Goal: Check status

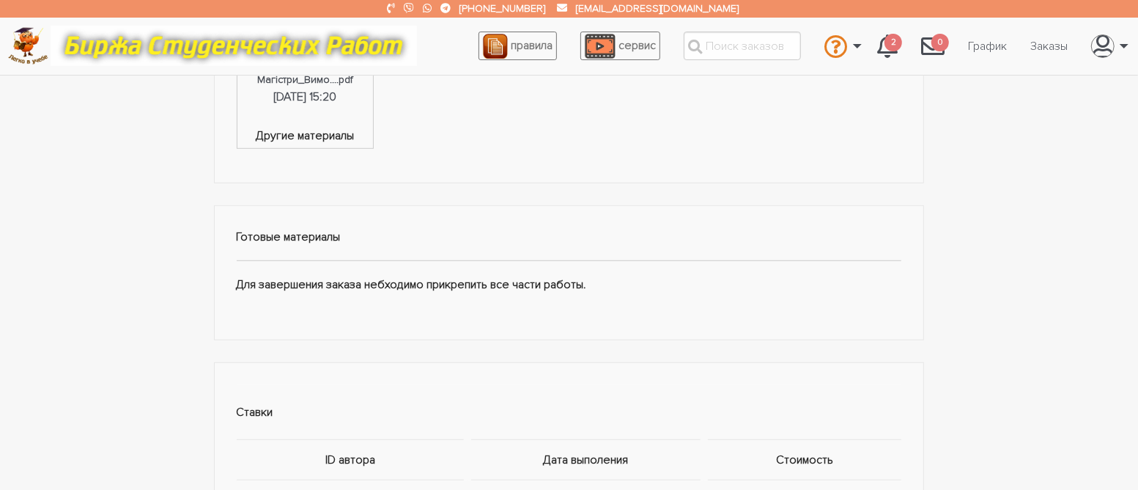
scroll to position [440, 0]
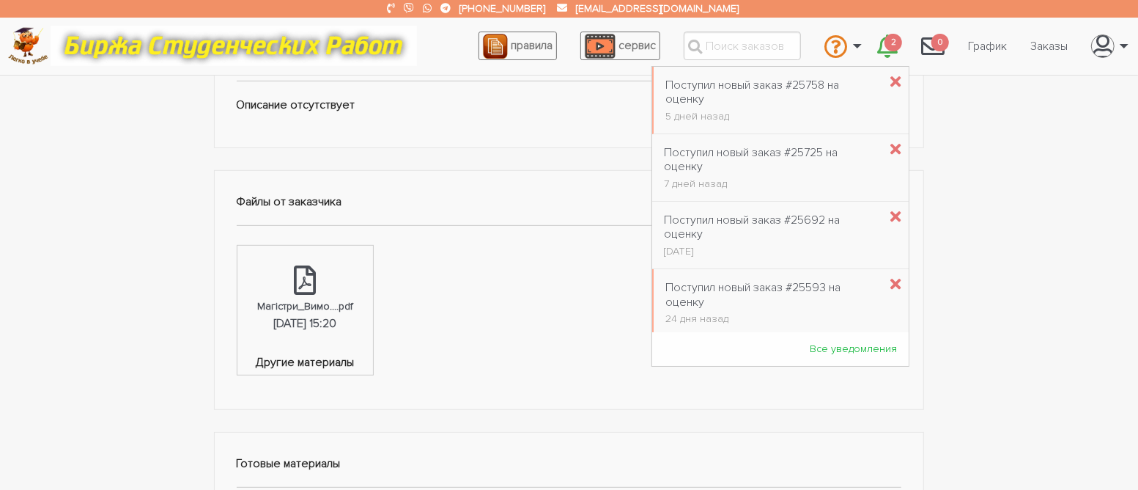
click at [883, 47] on icon "\a \a 2\a" at bounding box center [888, 45] width 21 height 23
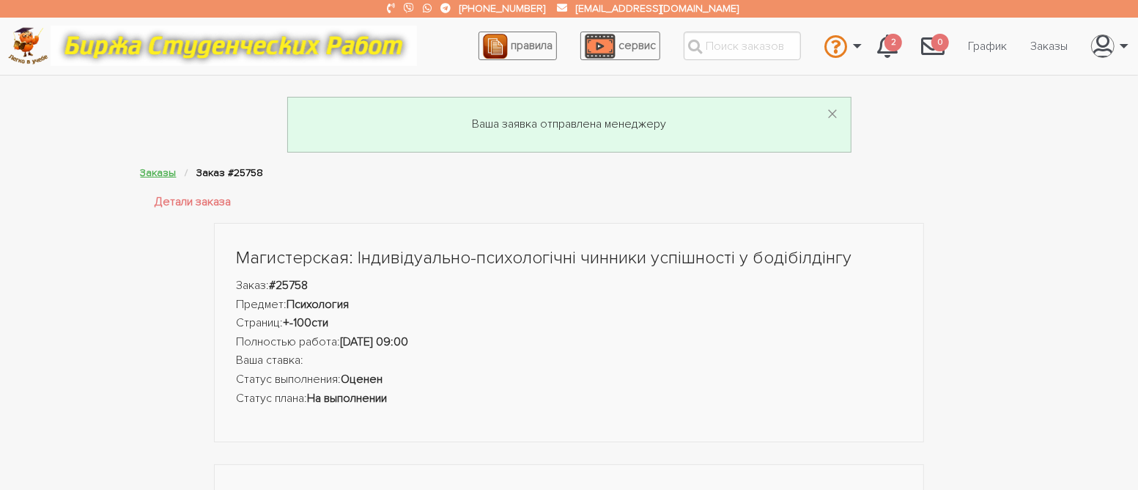
click at [155, 169] on link "Заказы" at bounding box center [159, 172] width 36 height 12
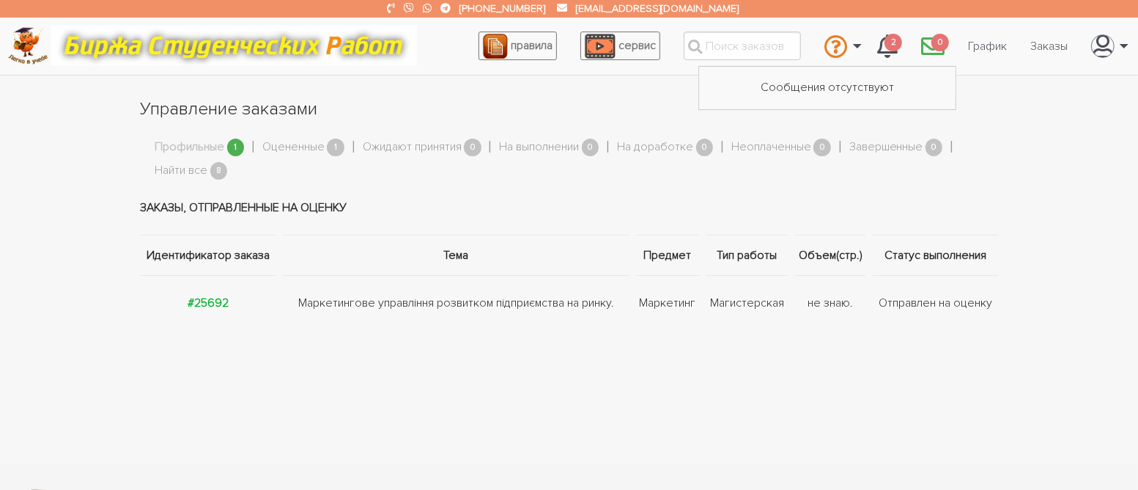
click at [921, 48] on icon "\a \a 0\a" at bounding box center [932, 45] width 23 height 23
